Goal: Task Accomplishment & Management: Use online tool/utility

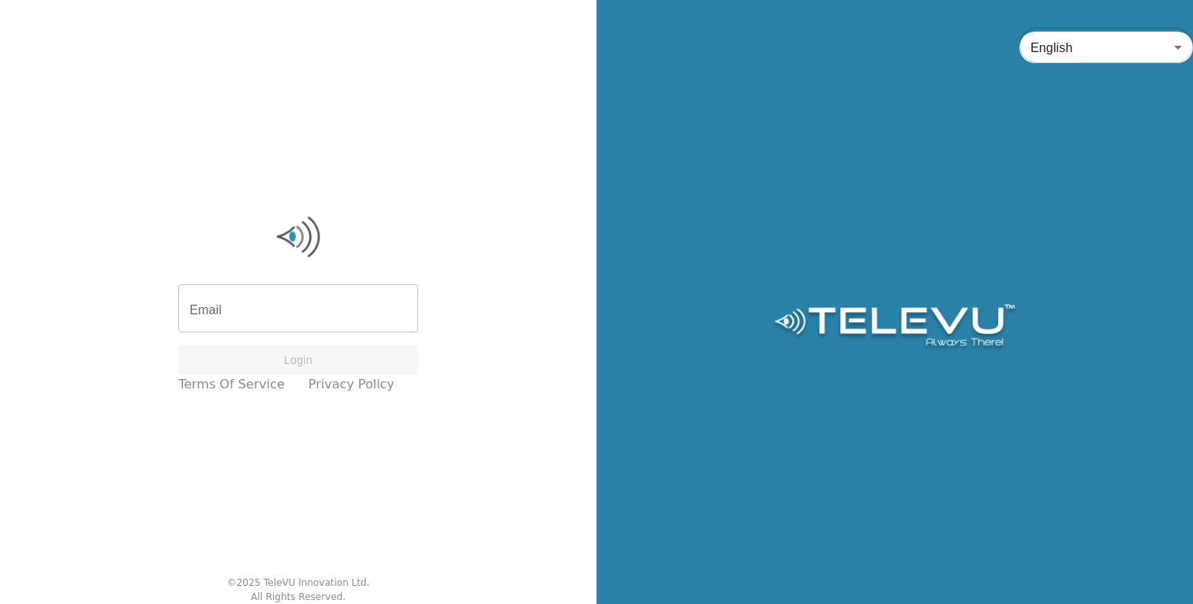
type input "[EMAIL_ADDRESS][DOMAIN_NAME]"
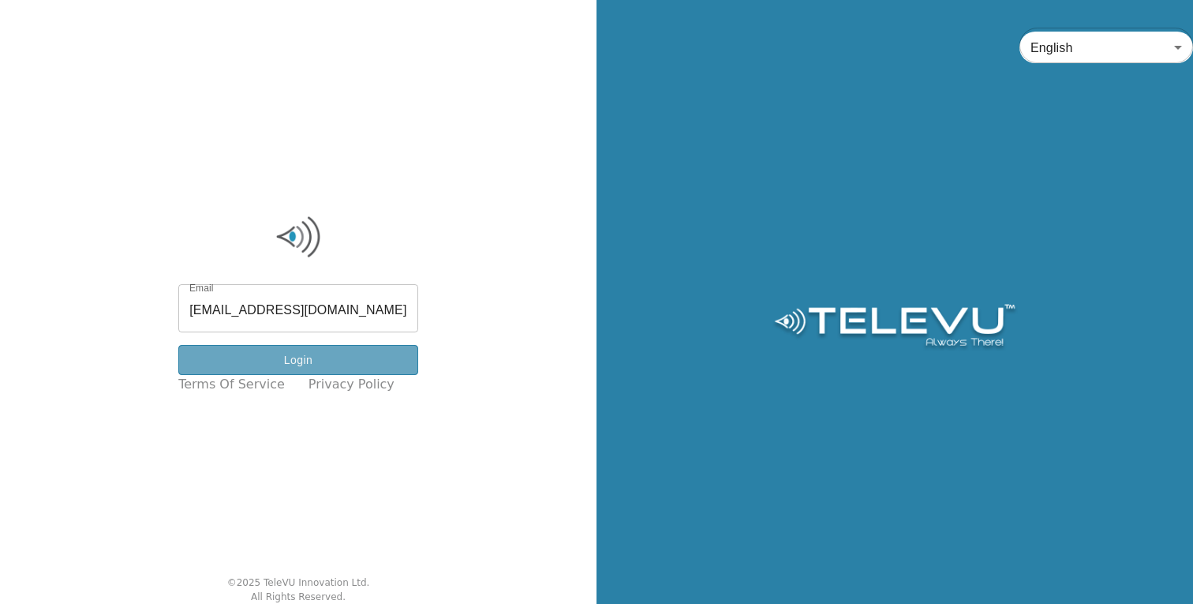
click at [306, 362] on button "Login" at bounding box center [298, 360] width 240 height 31
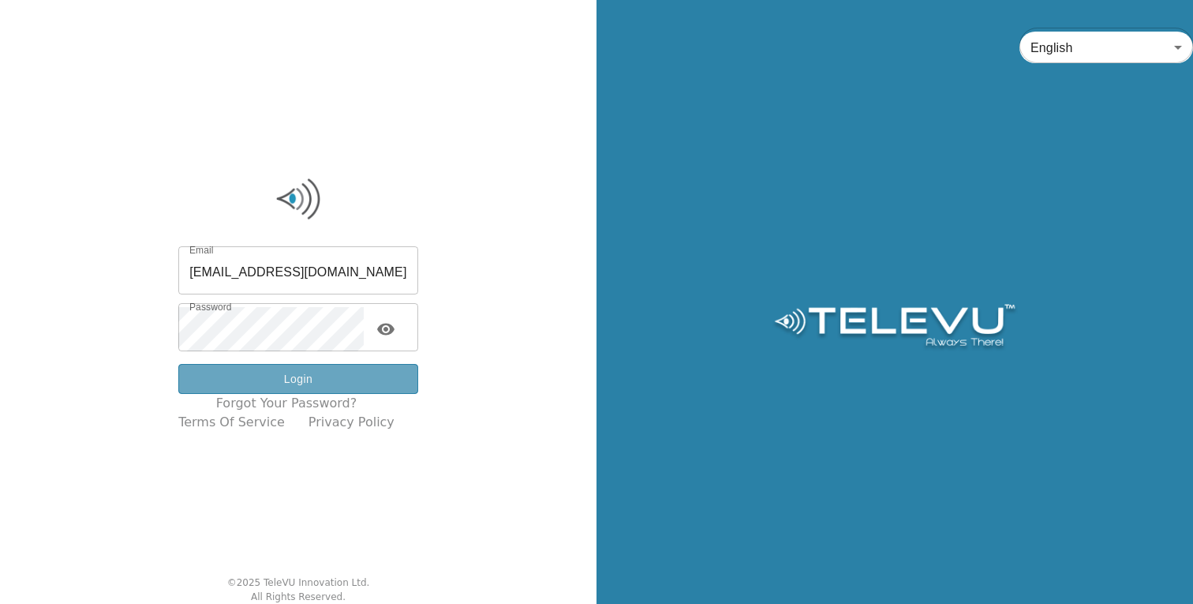
click at [331, 377] on button "Login" at bounding box center [298, 379] width 240 height 31
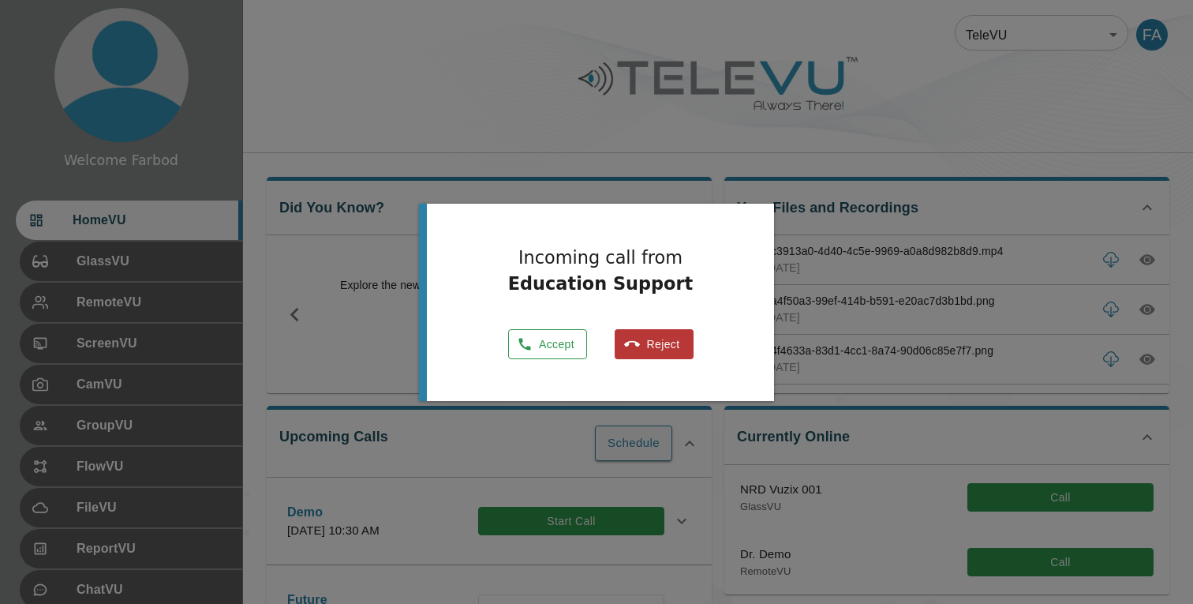
click at [563, 342] on button "Accept" at bounding box center [547, 344] width 79 height 31
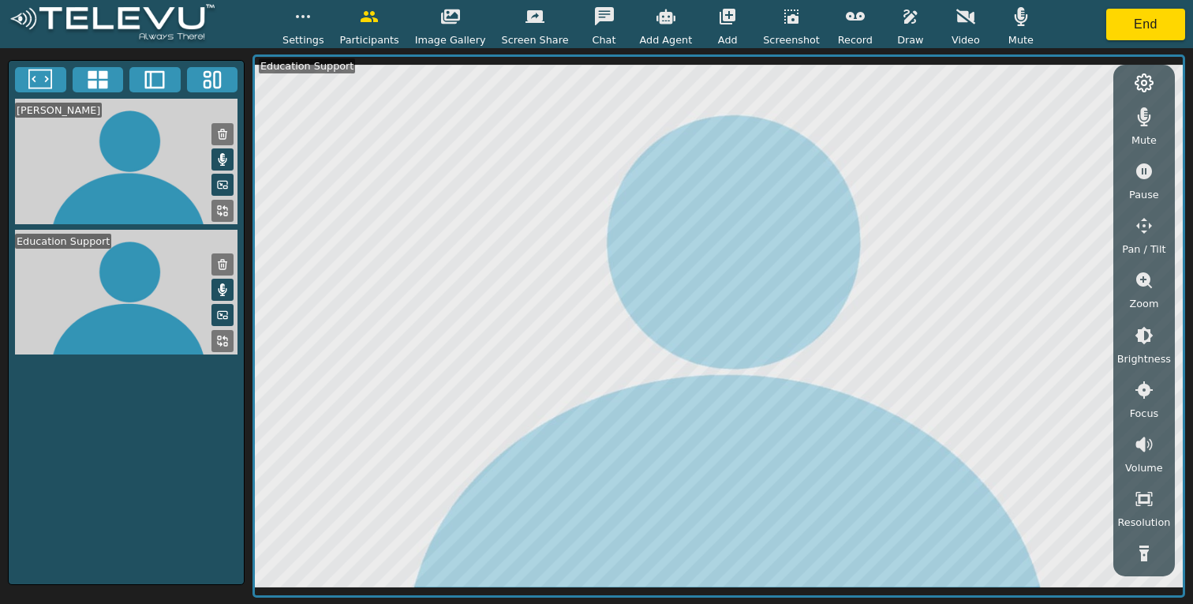
click at [956, 23] on icon "button" at bounding box center [965, 16] width 19 height 19
click at [1143, 22] on button "End" at bounding box center [1145, 25] width 79 height 32
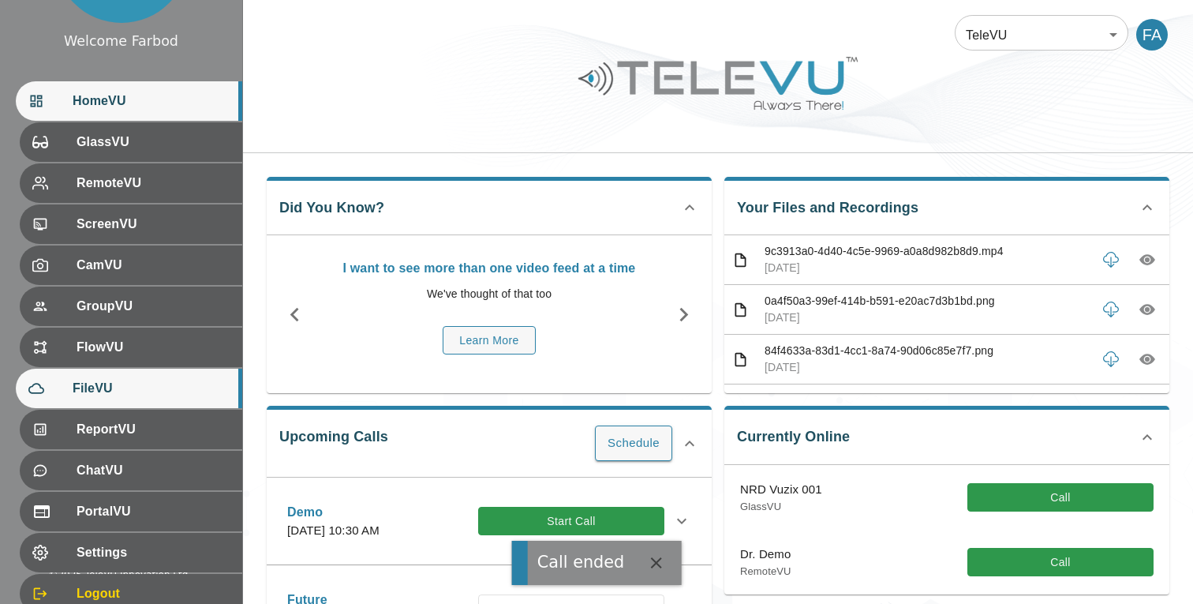
scroll to position [121, 0]
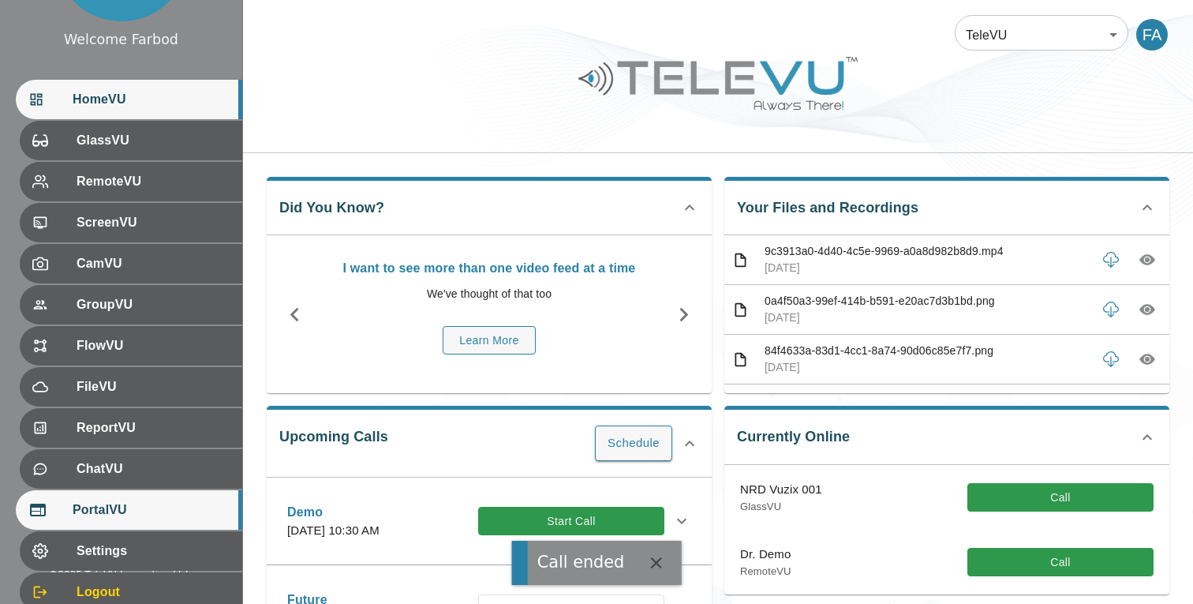
click at [115, 508] on span "PortalVU" at bounding box center [151, 509] width 157 height 19
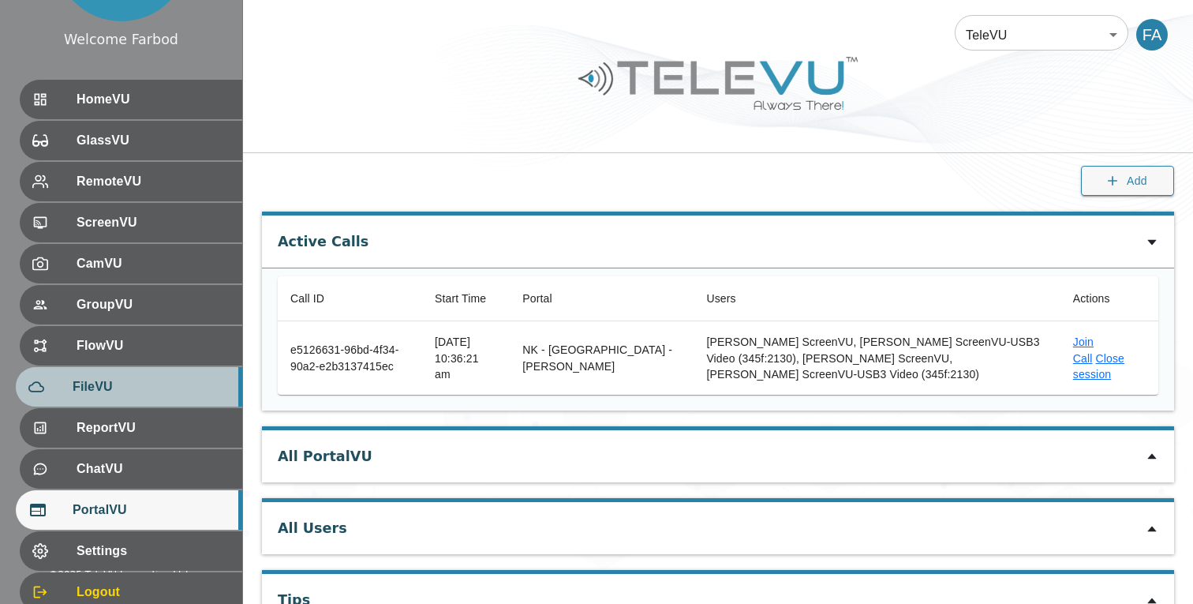
click at [134, 380] on span "FileVU" at bounding box center [151, 386] width 157 height 19
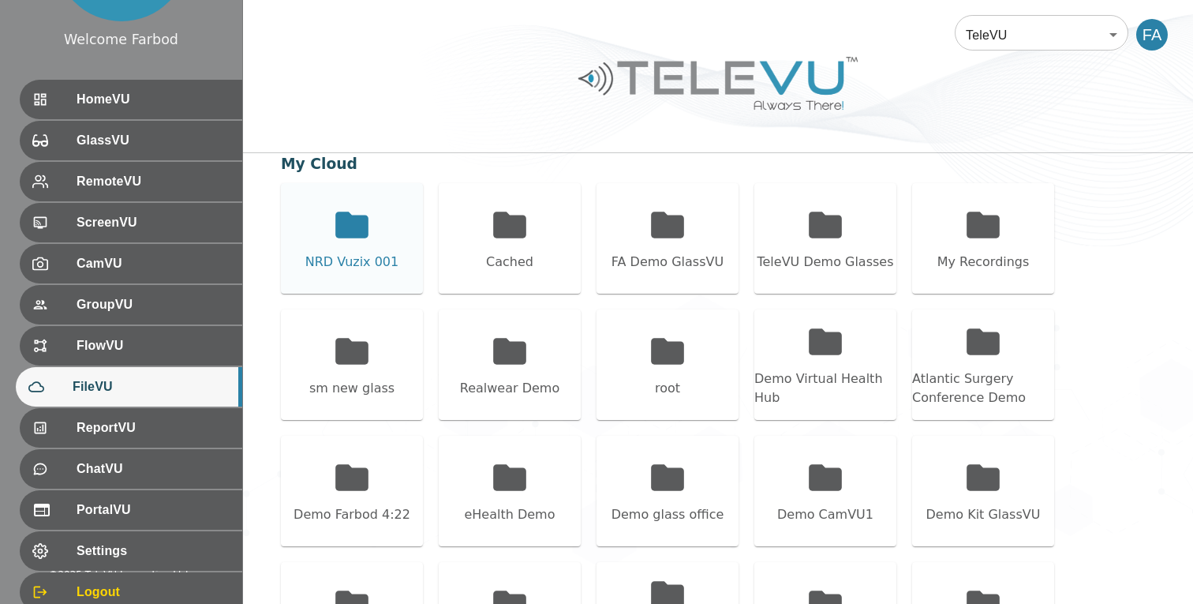
click at [356, 239] on icon at bounding box center [351, 224] width 39 height 39
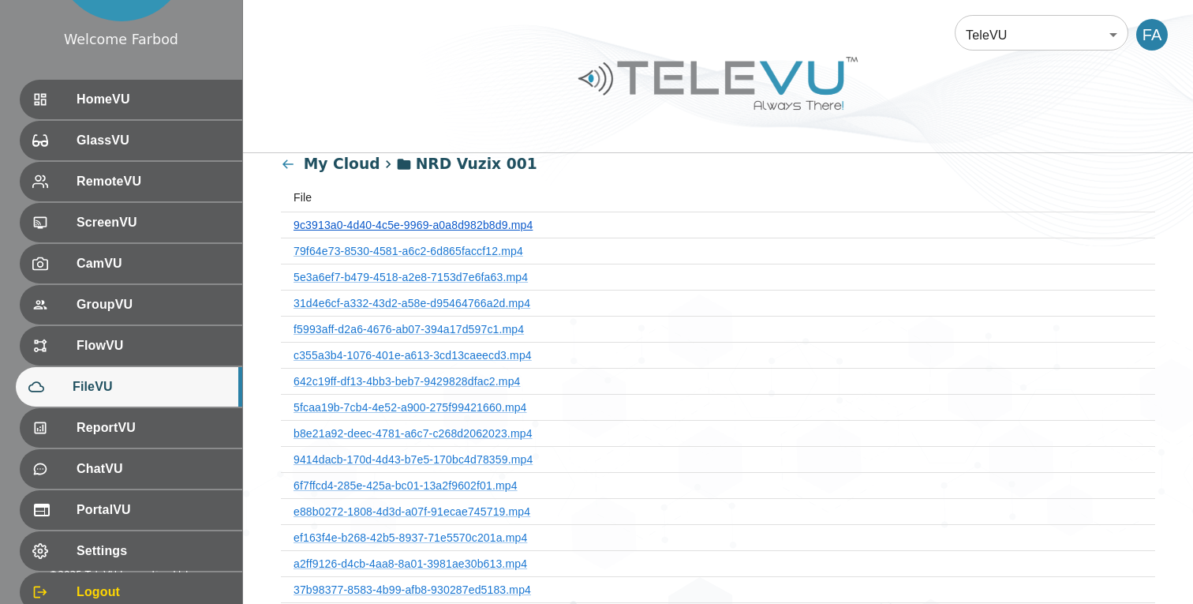
click at [393, 226] on link "9c3913a0-4d40-4c5e-9969-a0a8d982b8d9.mp4" at bounding box center [413, 225] width 239 height 13
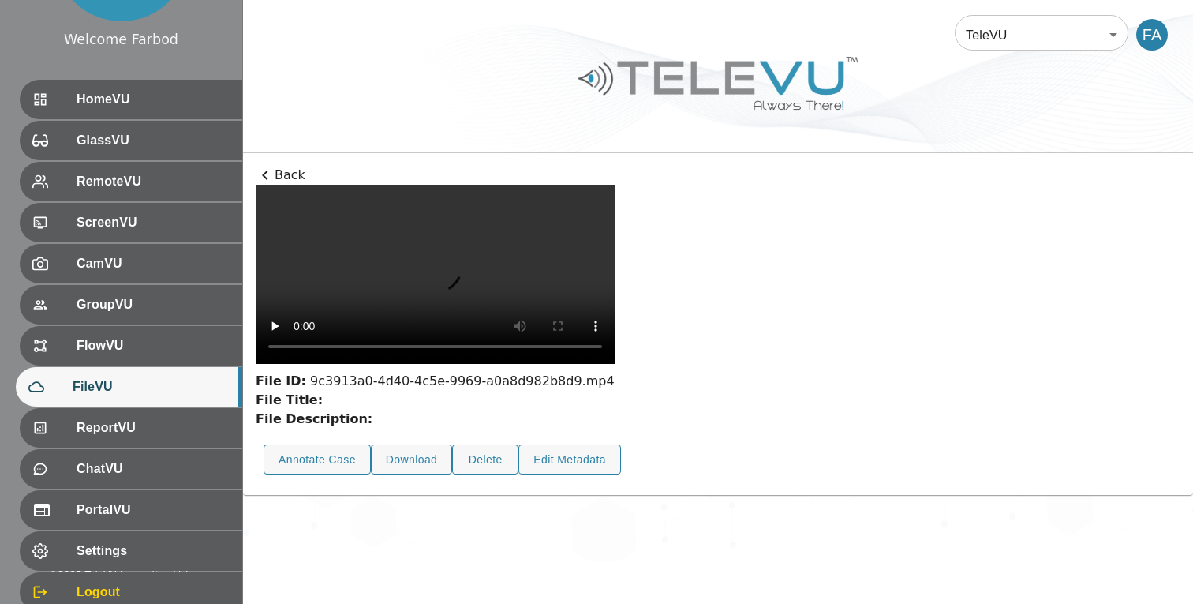
scroll to position [45, 0]
click at [335, 475] on button "Annotate Case" at bounding box center [317, 459] width 107 height 31
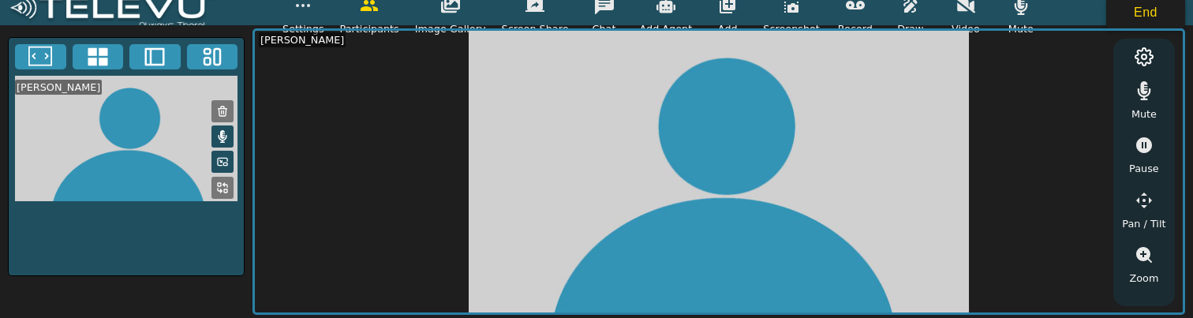
click at [1159, 6] on button "End" at bounding box center [1145, 13] width 79 height 32
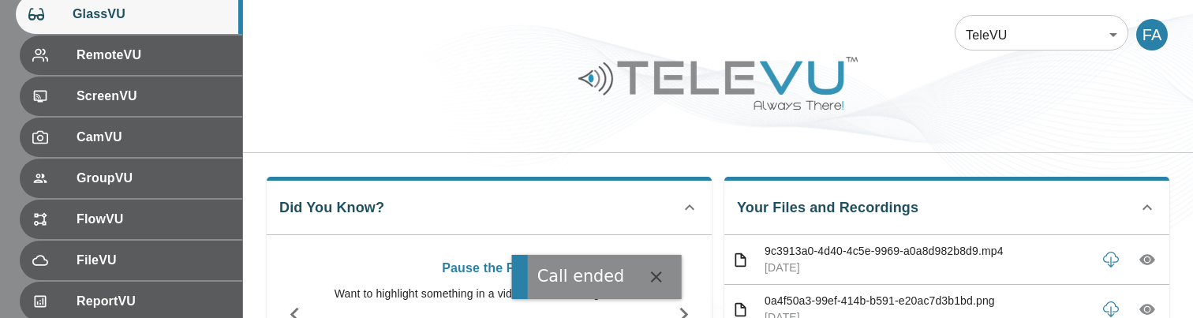
scroll to position [290, 0]
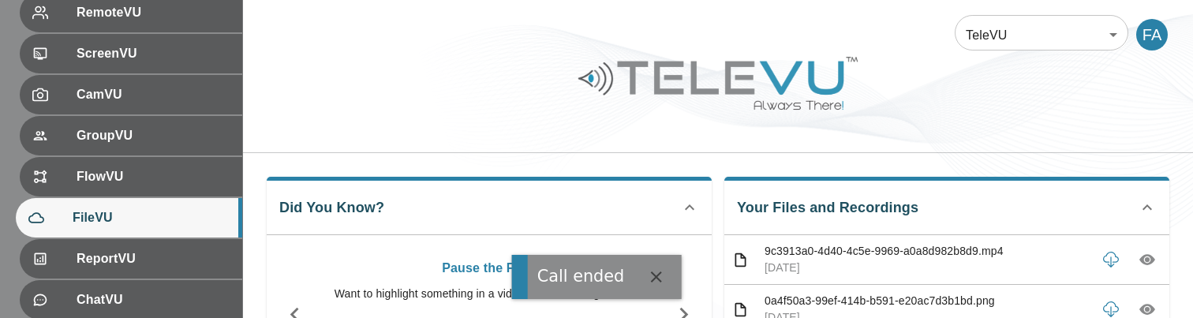
click at [109, 219] on span "FileVU" at bounding box center [151, 217] width 157 height 19
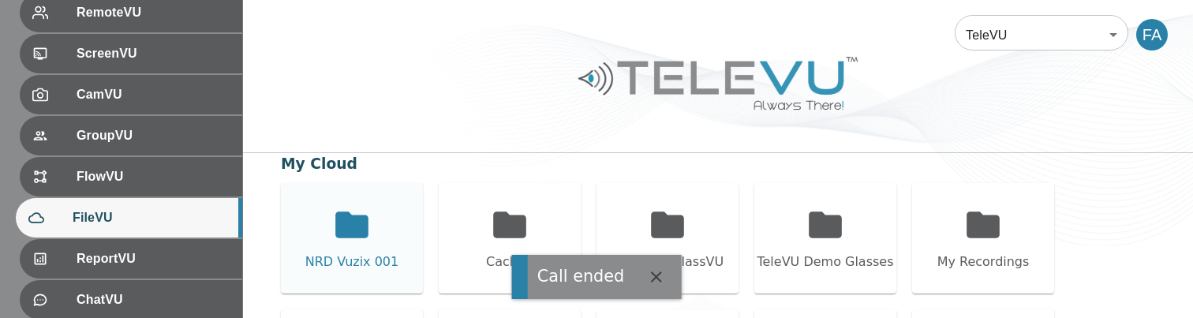
click at [345, 215] on icon at bounding box center [351, 224] width 33 height 26
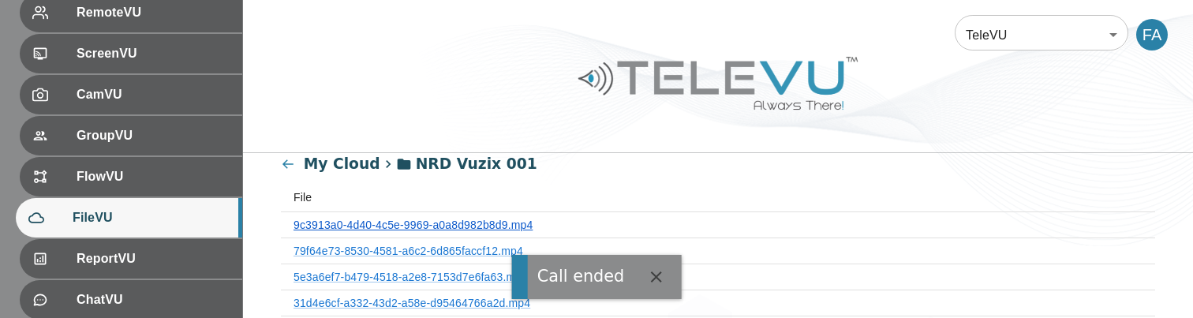
click at [357, 224] on link "9c3913a0-4d40-4c5e-9969-a0a8d982b8d9.mp4" at bounding box center [413, 225] width 239 height 13
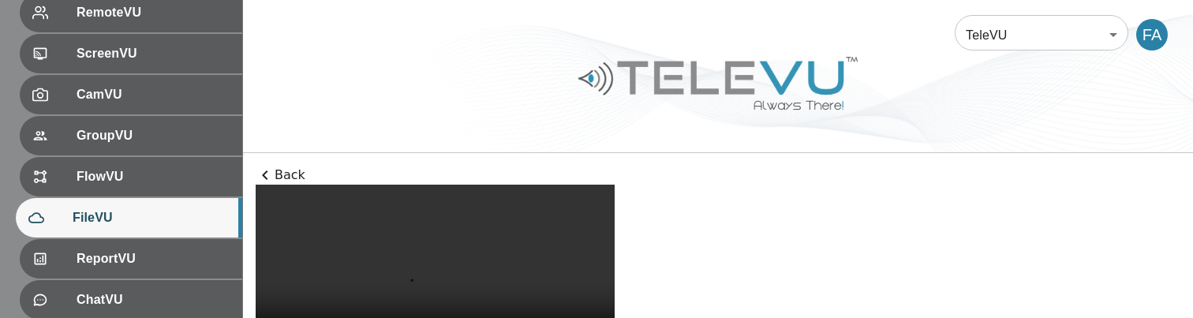
scroll to position [331, 0]
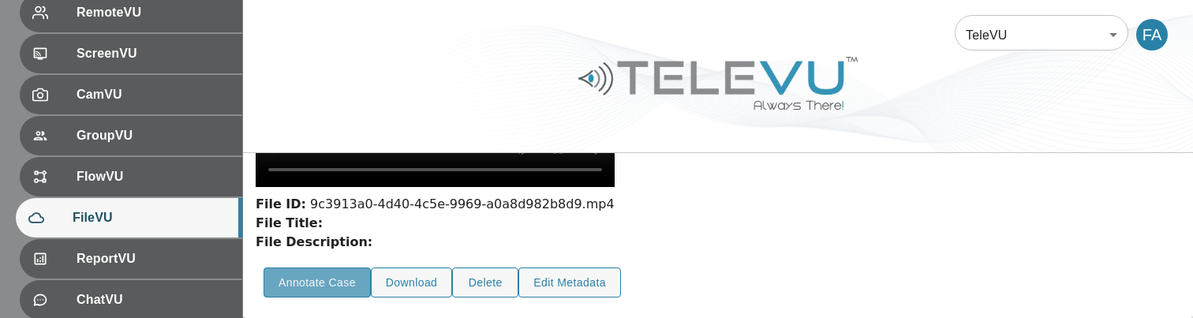
click at [339, 283] on button "Annotate Case" at bounding box center [317, 283] width 107 height 31
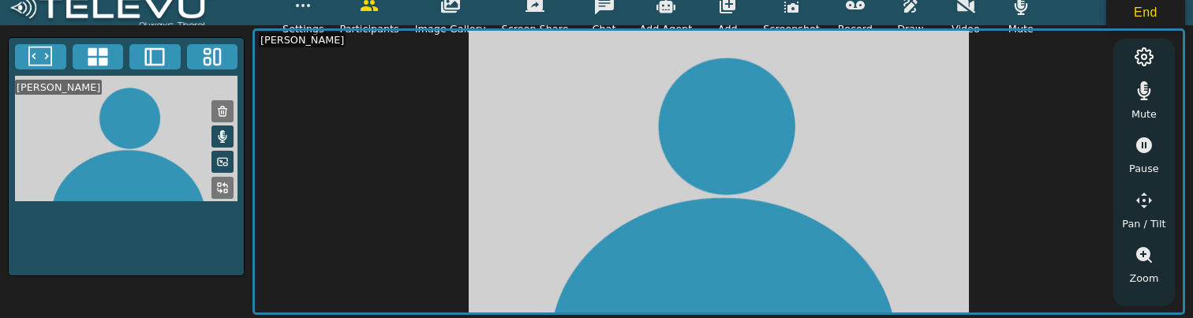
click at [1136, 18] on button "End" at bounding box center [1145, 13] width 79 height 32
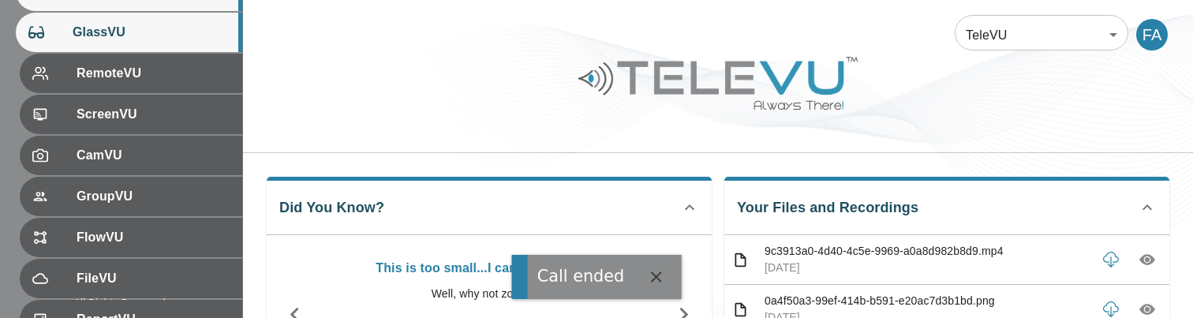
scroll to position [234, 0]
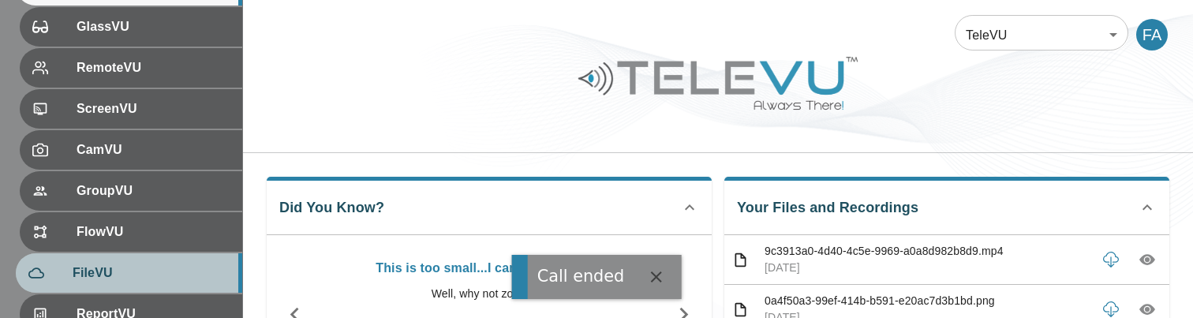
click at [148, 282] on span "FileVU" at bounding box center [151, 273] width 157 height 19
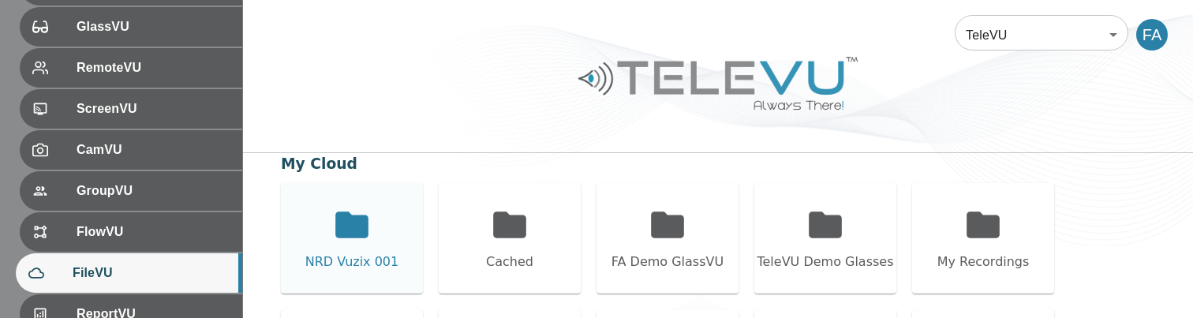
click at [369, 219] on icon at bounding box center [351, 224] width 39 height 39
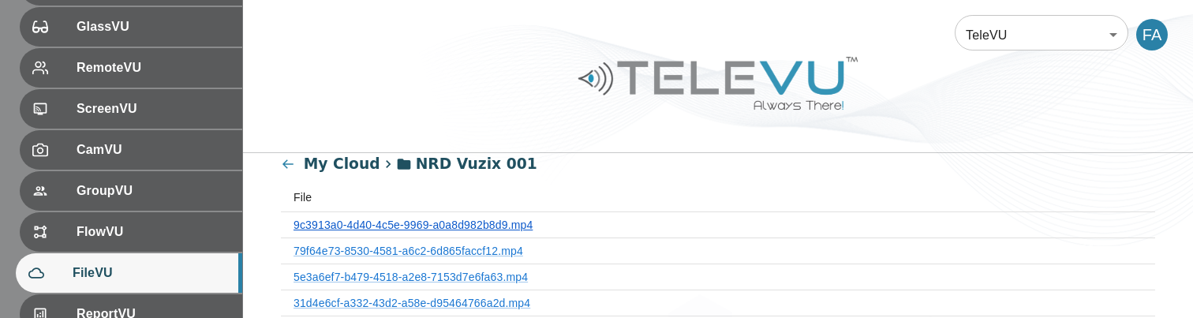
click at [389, 226] on link "9c3913a0-4d40-4c5e-9969-a0a8d982b8d9.mp4" at bounding box center [413, 225] width 239 height 13
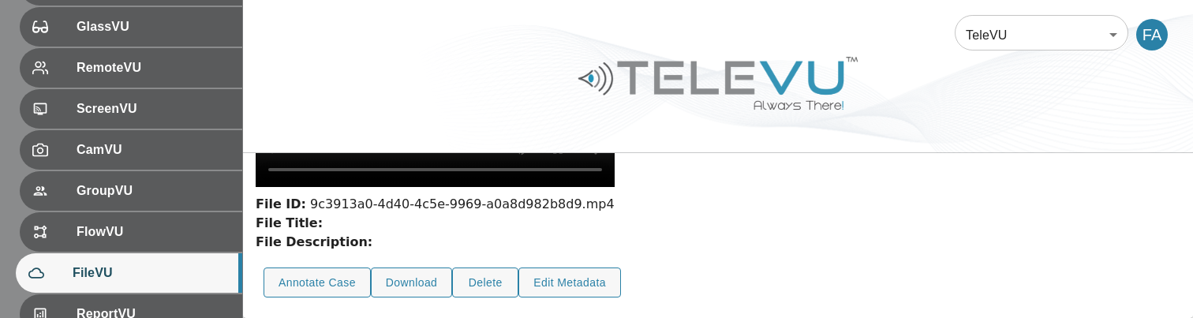
scroll to position [331, 0]
click at [332, 276] on button "Annotate Case" at bounding box center [317, 283] width 107 height 31
